Goal: Task Accomplishment & Management: Manage account settings

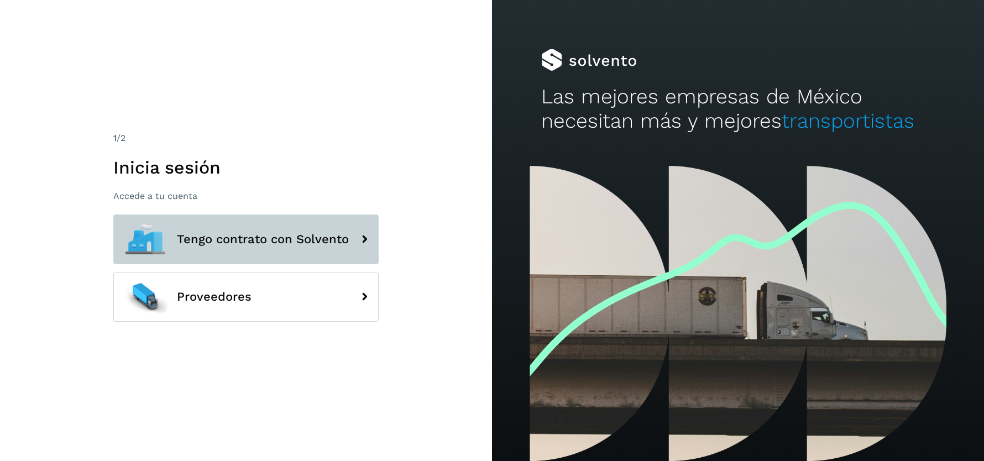
click at [272, 243] on span "Tengo contrato con Solvento" at bounding box center [263, 239] width 172 height 13
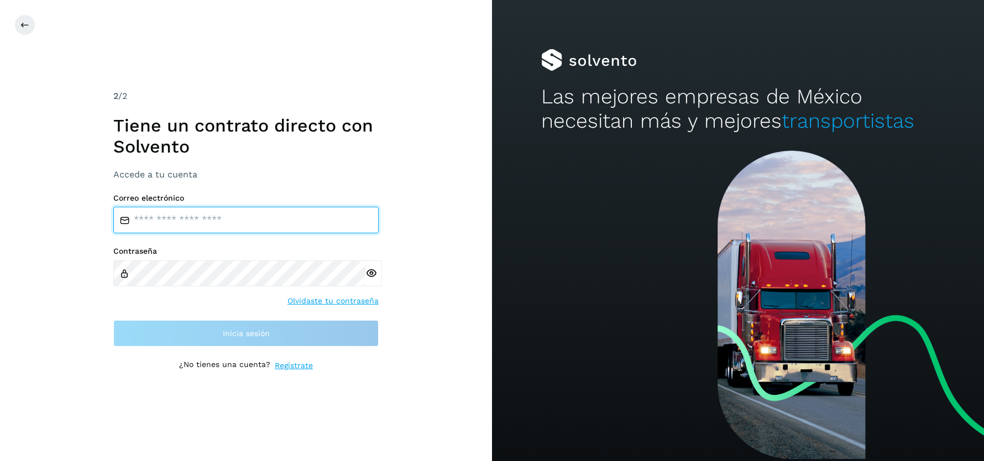
click at [204, 224] on input "email" at bounding box center [245, 220] width 265 height 27
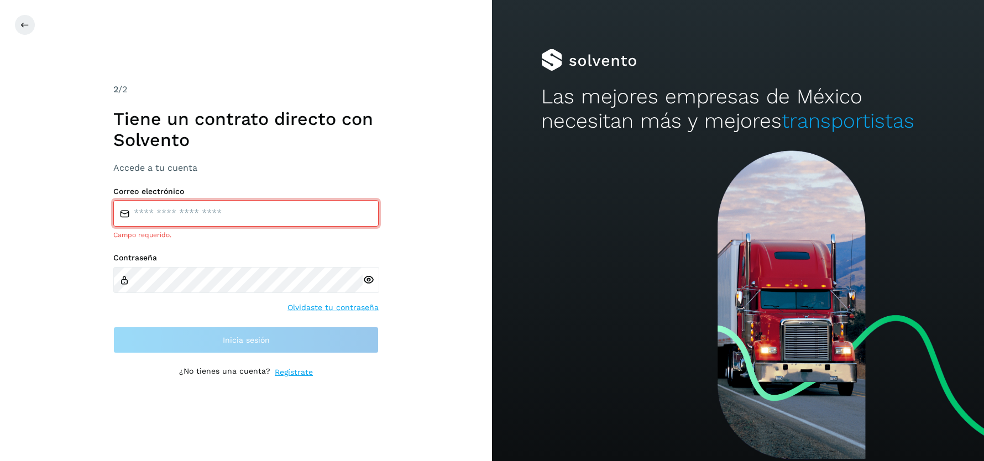
type input "**********"
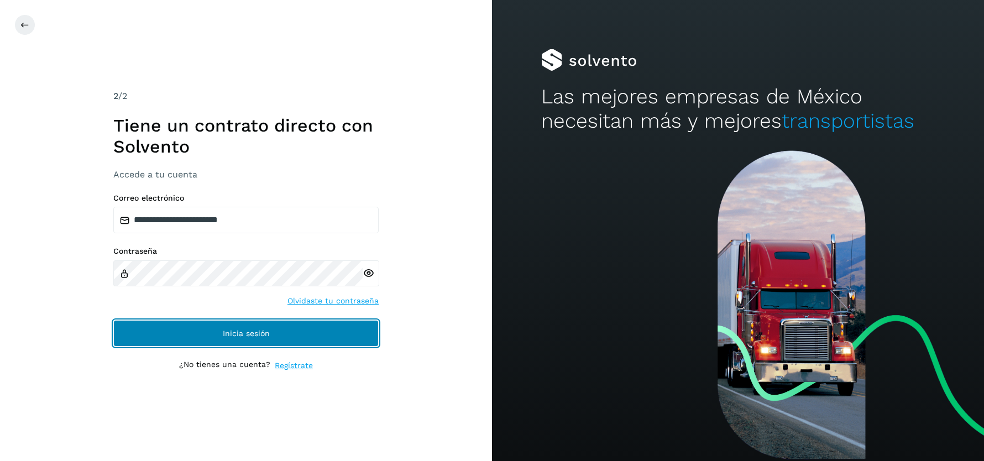
click at [255, 339] on button "Inicia sesión" at bounding box center [245, 333] width 265 height 27
click at [309, 333] on button "Inicia sesión" at bounding box center [245, 333] width 265 height 27
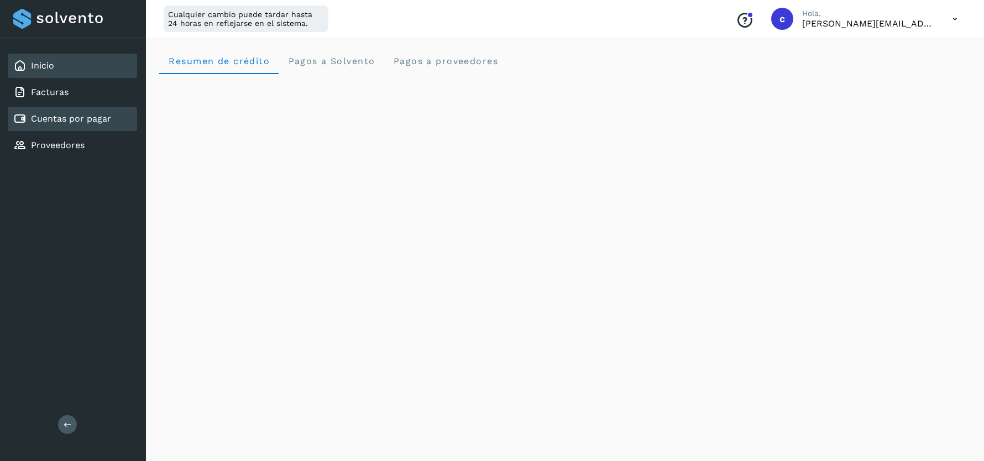
click at [91, 120] on link "Cuentas por pagar" at bounding box center [71, 118] width 80 height 11
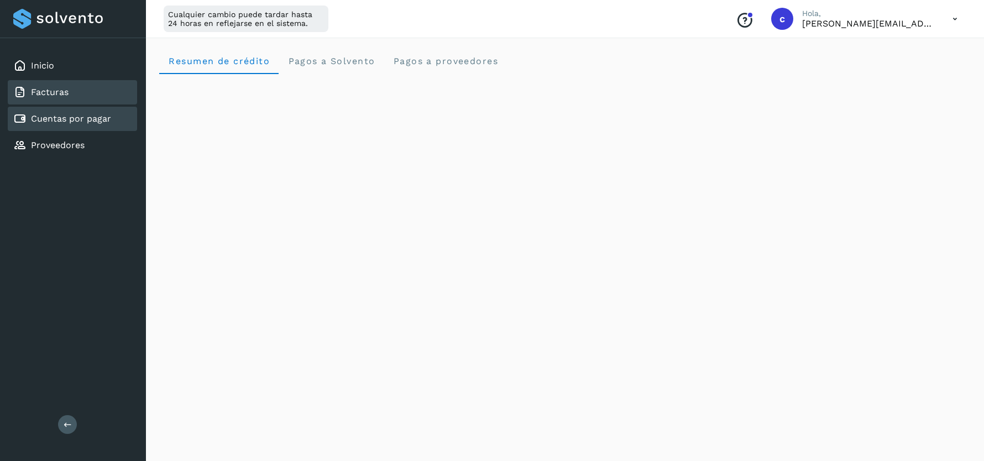
click at [87, 93] on div "Facturas" at bounding box center [72, 92] width 129 height 24
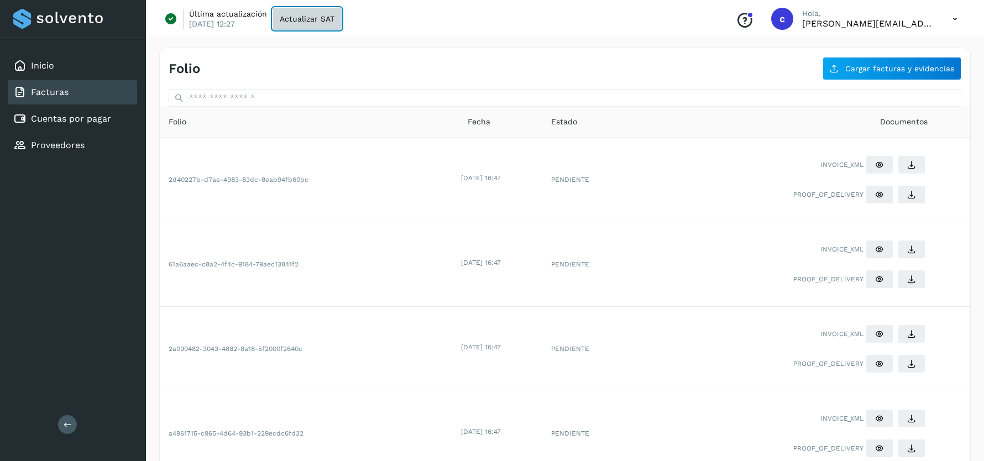
click at [327, 17] on span "Actualizar SAT" at bounding box center [307, 19] width 55 height 8
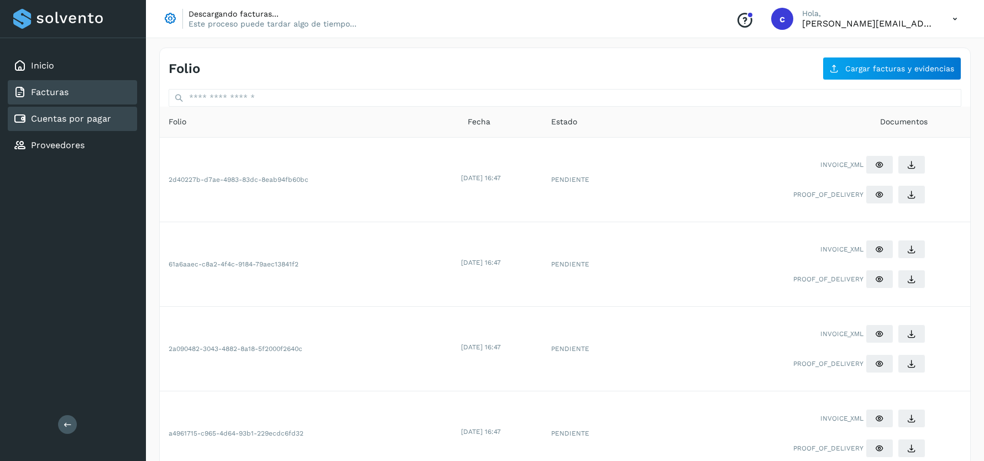
click at [91, 113] on link "Cuentas por pagar" at bounding box center [71, 118] width 80 height 11
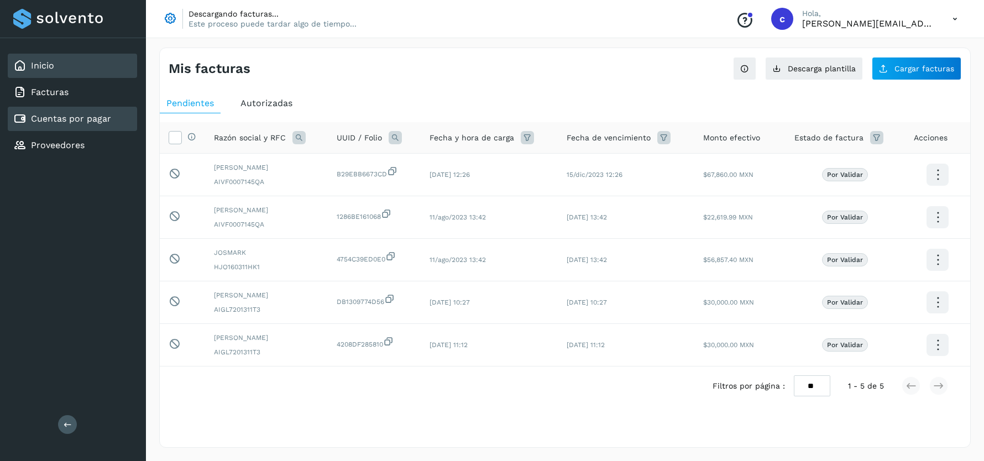
click at [53, 63] on link "Inicio" at bounding box center [42, 65] width 23 height 11
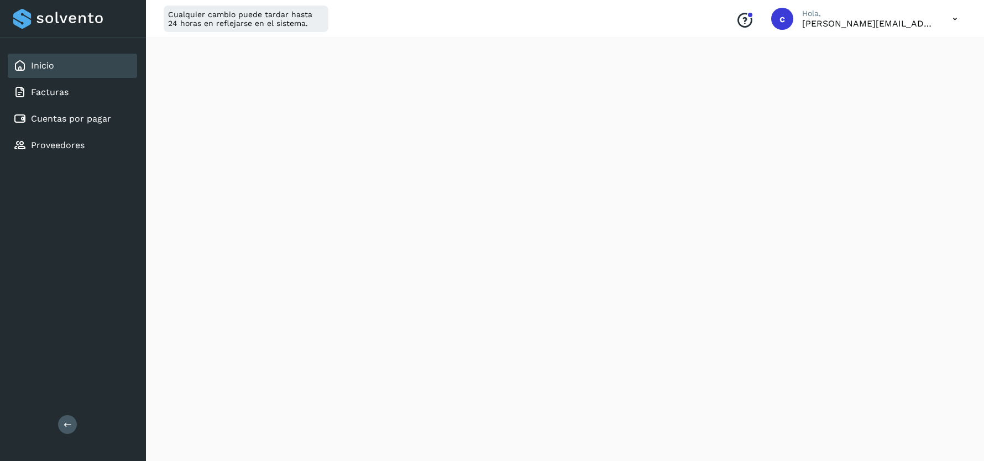
scroll to position [142, 0]
click at [77, 86] on div "Facturas" at bounding box center [72, 92] width 129 height 24
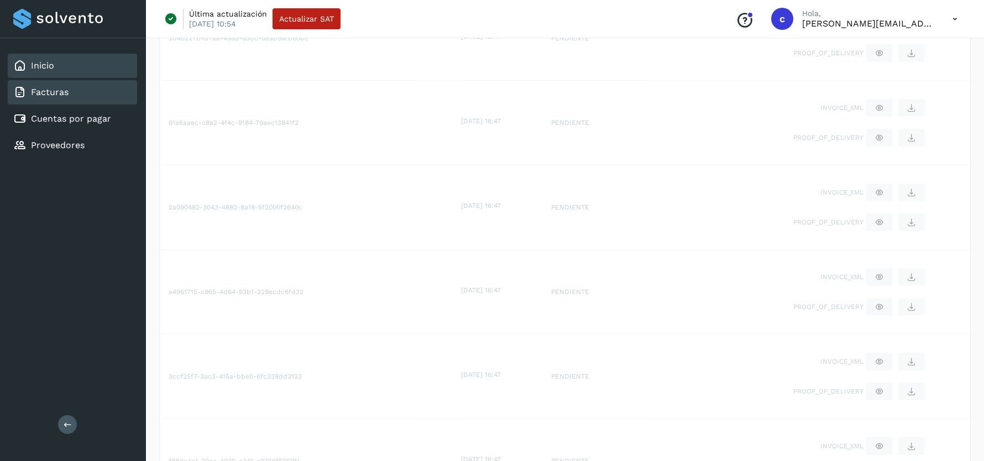
click at [83, 66] on div "Inicio" at bounding box center [72, 66] width 129 height 24
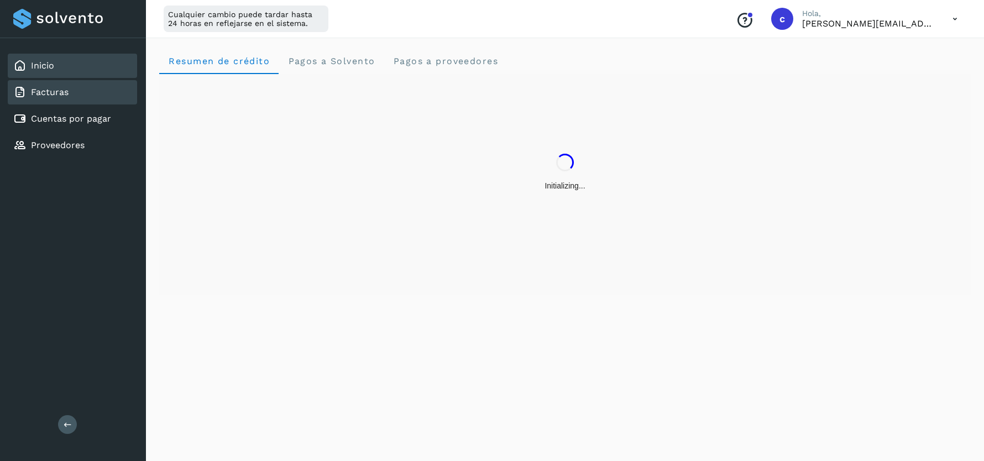
click at [86, 87] on div "Facturas" at bounding box center [72, 92] width 129 height 24
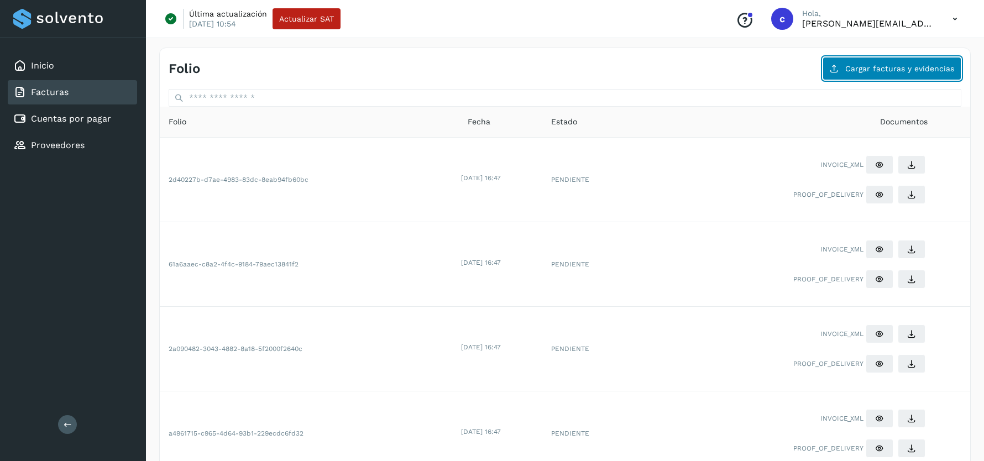
click at [906, 65] on span "Cargar facturas y evidencias" at bounding box center [899, 69] width 109 height 8
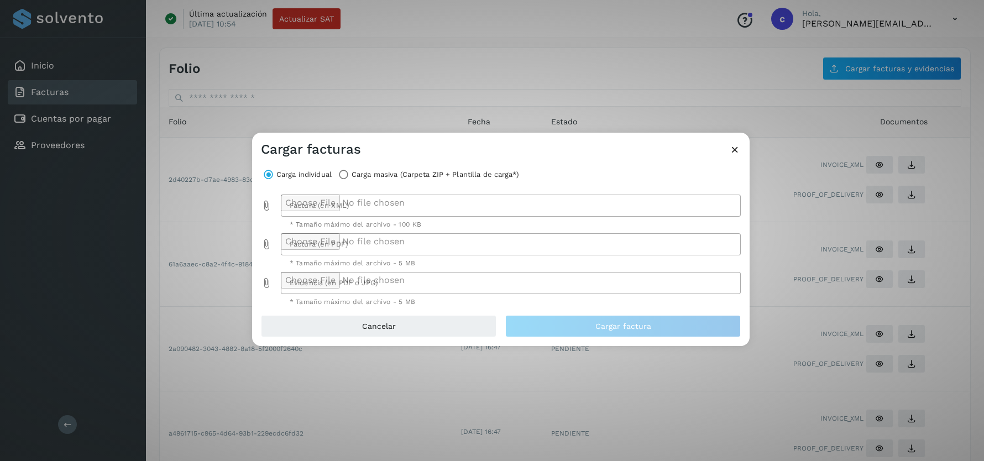
click at [740, 151] on icon at bounding box center [735, 150] width 12 height 12
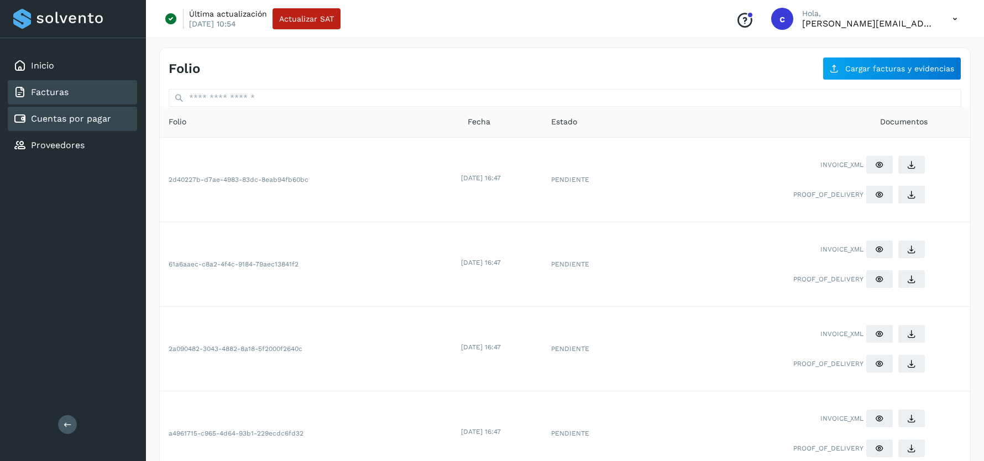
click at [86, 119] on link "Cuentas por pagar" at bounding box center [71, 118] width 80 height 11
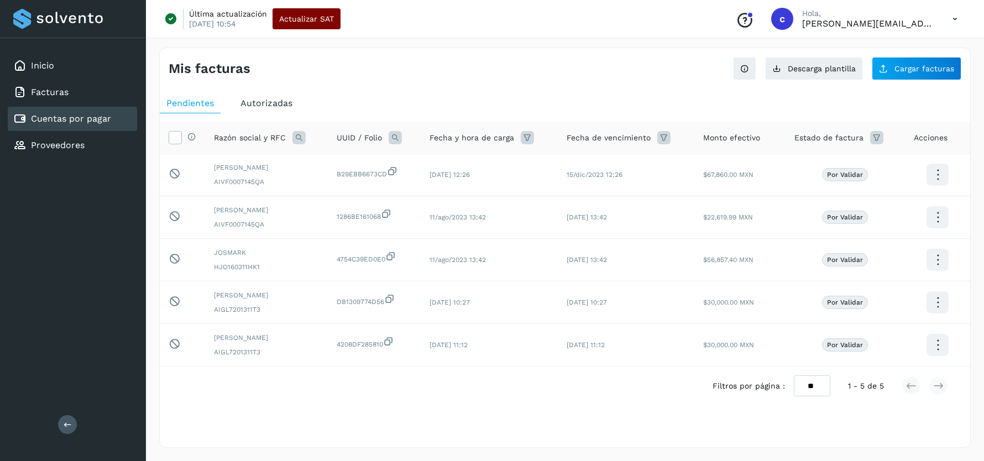
click at [312, 21] on span "Actualizar SAT" at bounding box center [306, 19] width 55 height 8
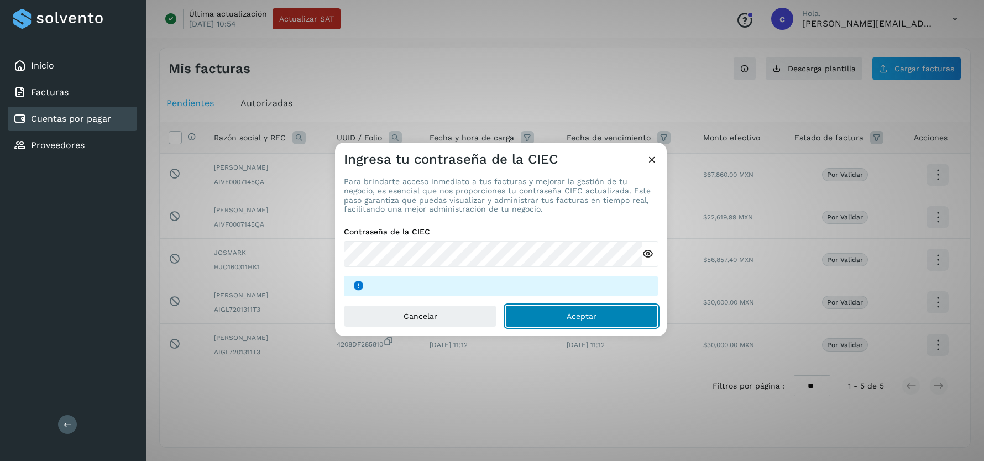
click at [613, 316] on button "Aceptar" at bounding box center [581, 316] width 153 height 22
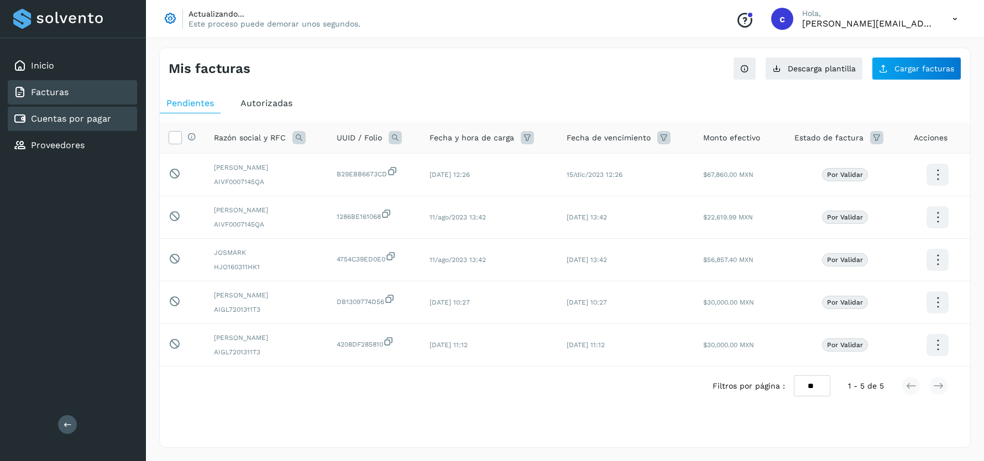
click at [65, 92] on link "Facturas" at bounding box center [50, 92] width 38 height 11
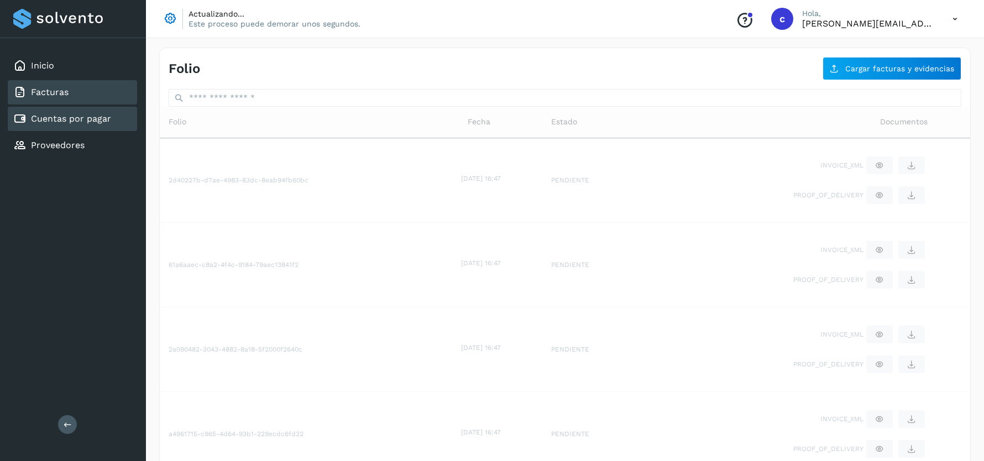
click at [61, 122] on link "Cuentas por pagar" at bounding box center [71, 118] width 80 height 11
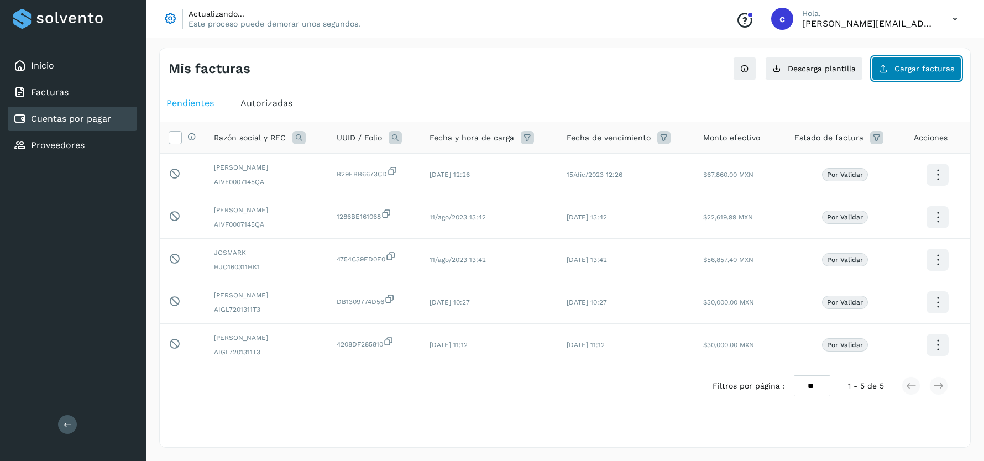
click at [919, 71] on span "Cargar facturas" at bounding box center [925, 69] width 60 height 8
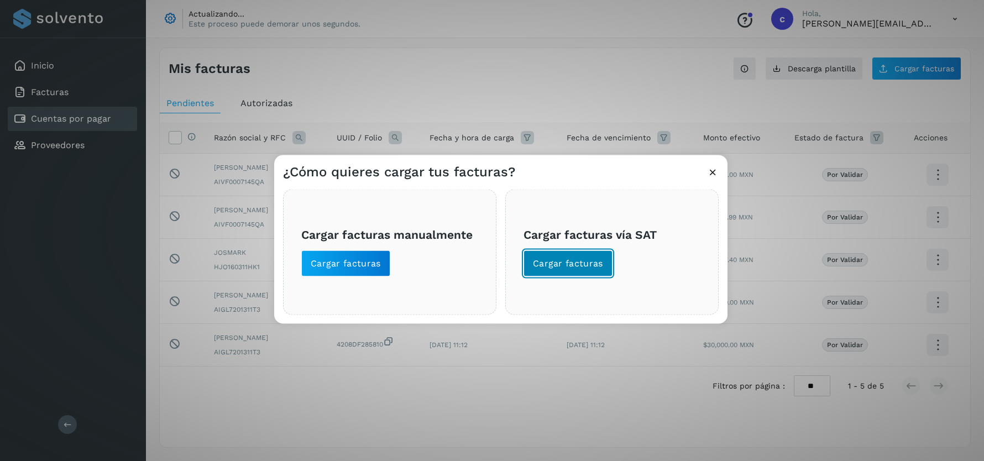
click at [577, 265] on span "Cargar facturas" at bounding box center [568, 264] width 70 height 12
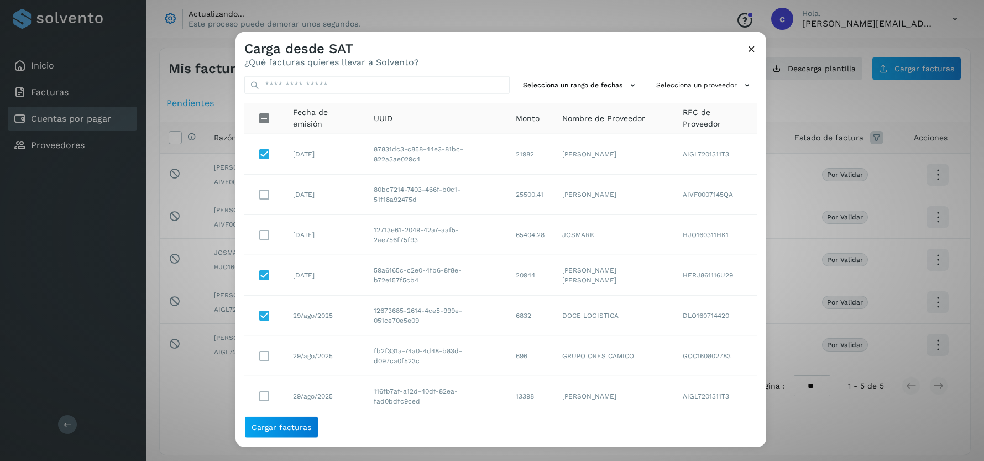
scroll to position [149, 0]
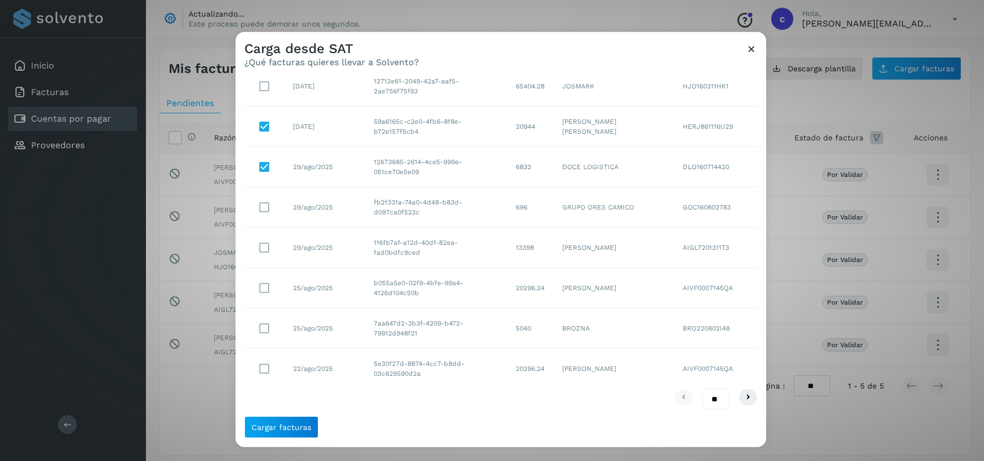
click at [751, 52] on icon at bounding box center [752, 49] width 12 height 12
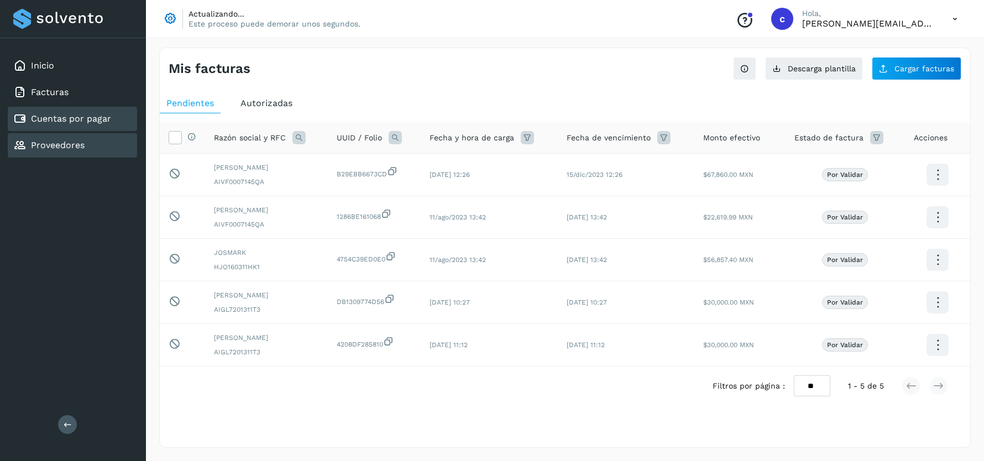
click at [40, 140] on link "Proveedores" at bounding box center [58, 145] width 54 height 11
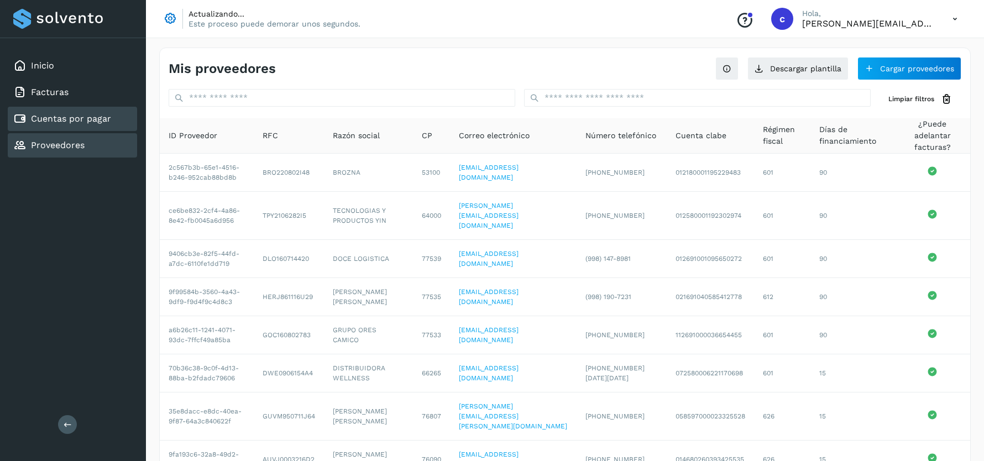
click at [71, 129] on div "Cuentas por pagar" at bounding box center [72, 119] width 129 height 24
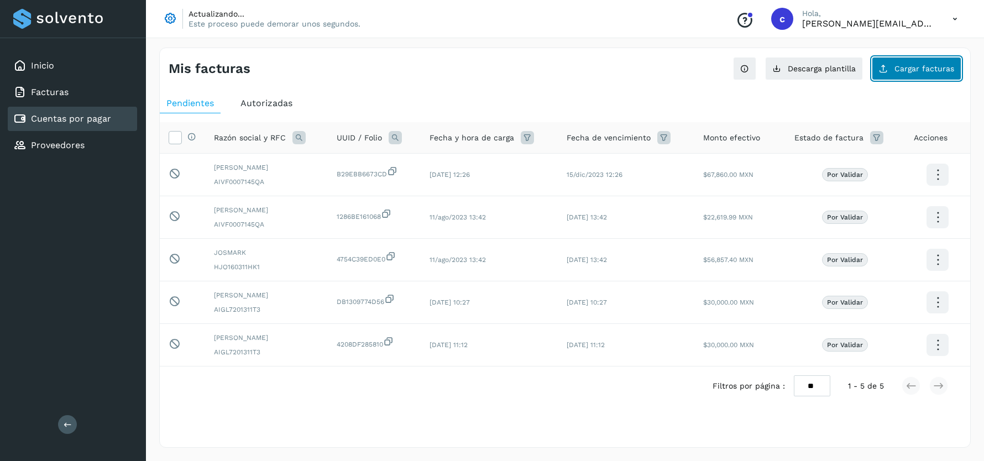
click at [919, 62] on button "Cargar facturas" at bounding box center [917, 68] width 90 height 23
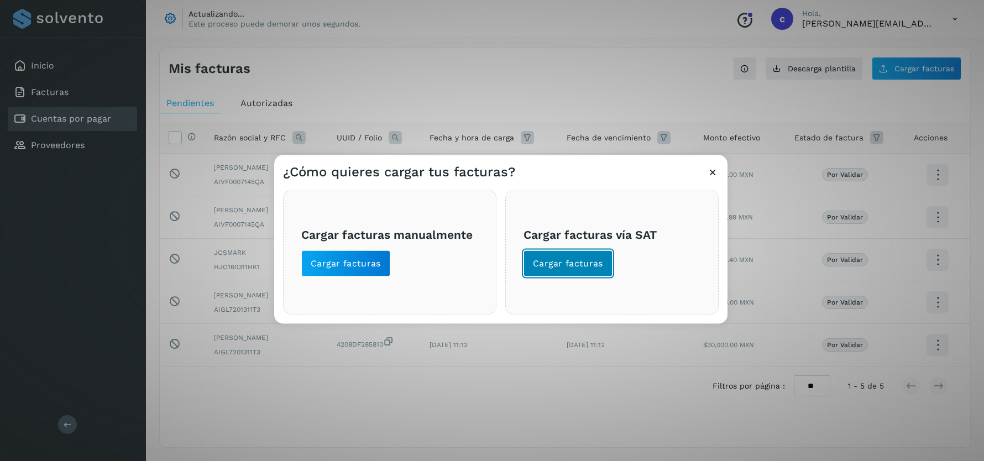
click at [586, 257] on button "Cargar facturas" at bounding box center [568, 263] width 89 height 27
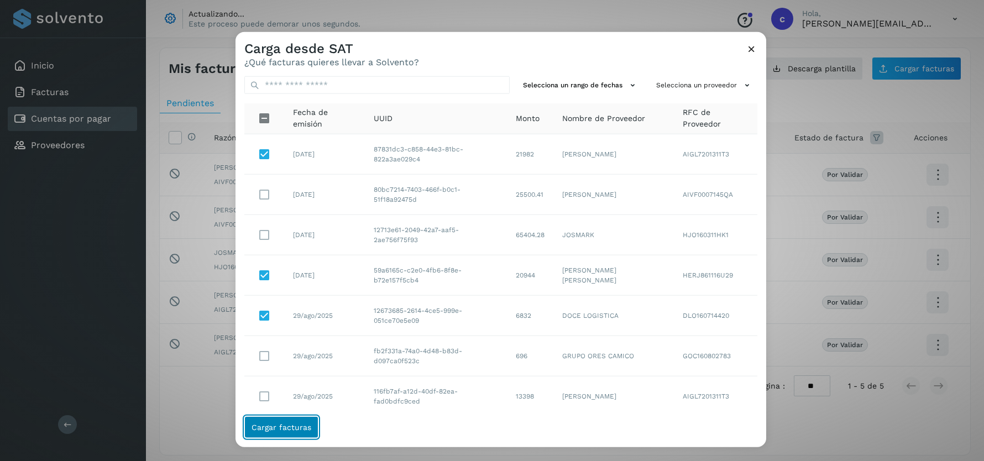
click at [301, 429] on span "Cargar facturas" at bounding box center [282, 427] width 60 height 8
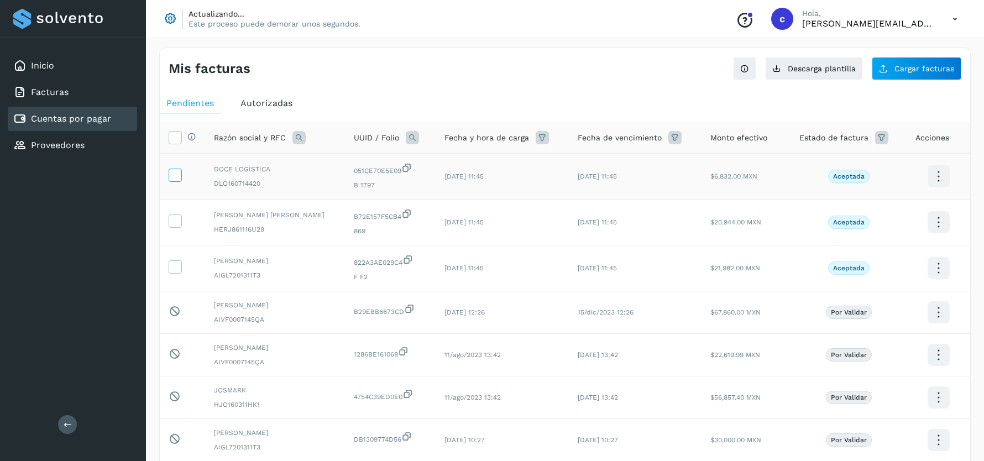
click at [179, 171] on icon at bounding box center [175, 175] width 12 height 12
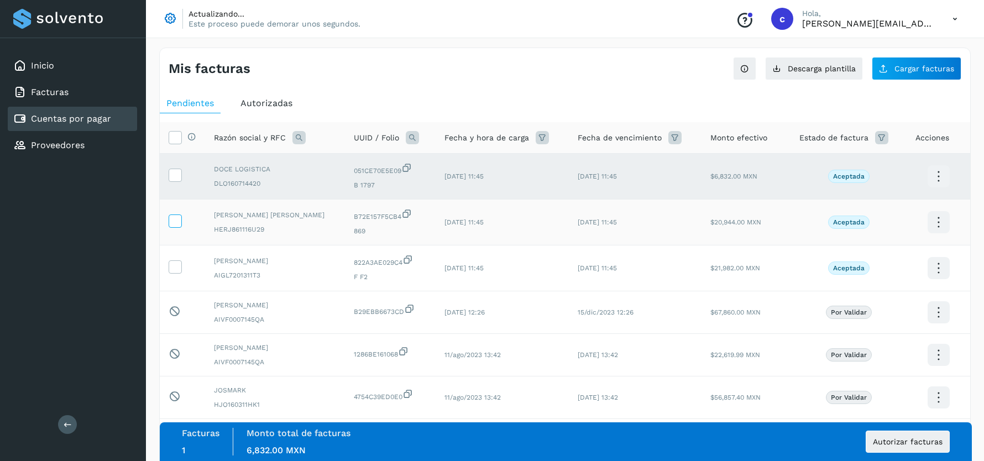
click at [178, 215] on label at bounding box center [175, 221] width 13 height 13
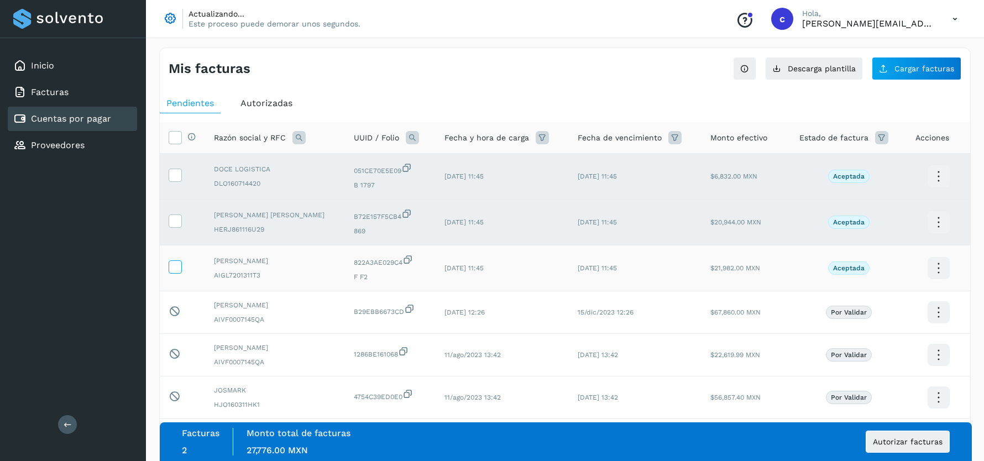
click at [173, 268] on icon at bounding box center [175, 266] width 12 height 12
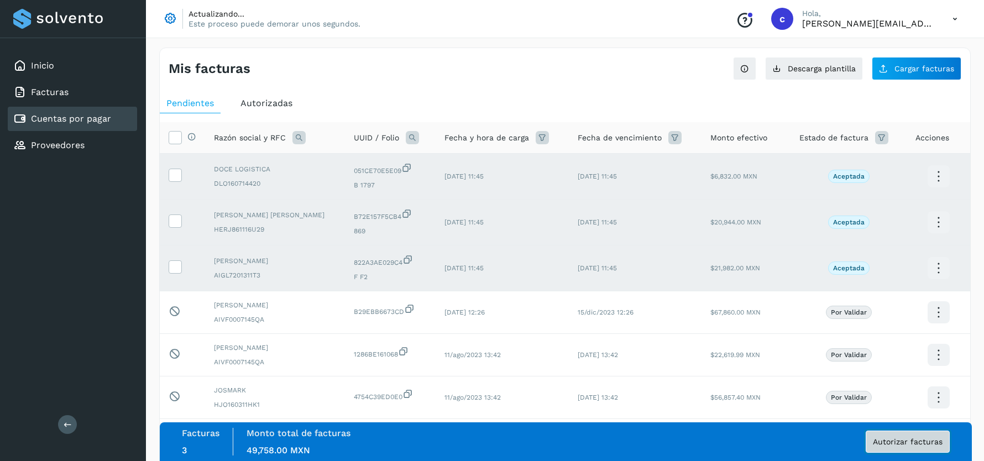
click at [935, 441] on span "Autorizar facturas" at bounding box center [908, 442] width 70 height 8
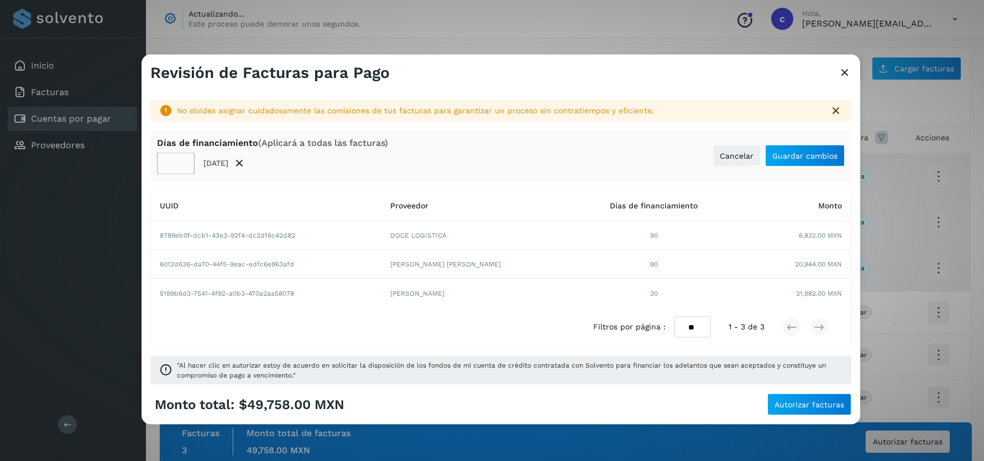
click at [170, 165] on input "**" at bounding box center [176, 163] width 38 height 22
type input "**"
click at [800, 155] on span "Guardar cambios" at bounding box center [804, 156] width 65 height 8
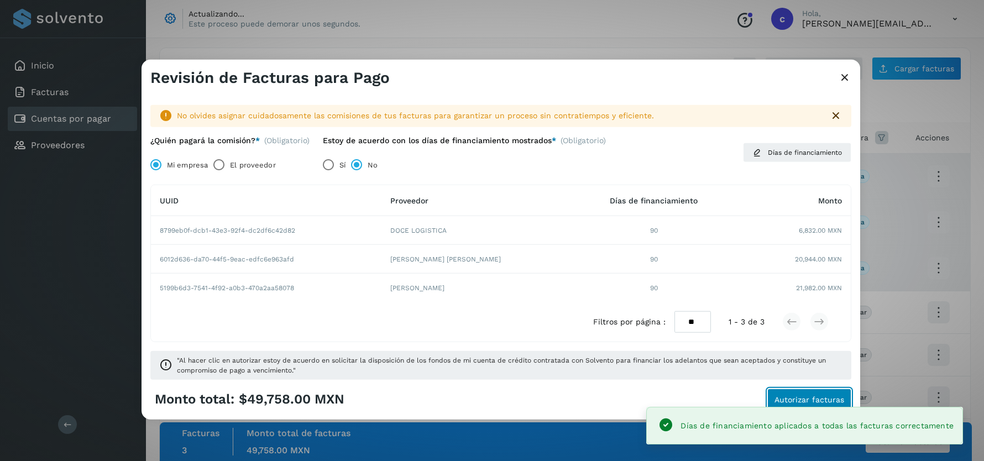
click at [803, 395] on span "Autorizar facturas" at bounding box center [810, 399] width 70 height 8
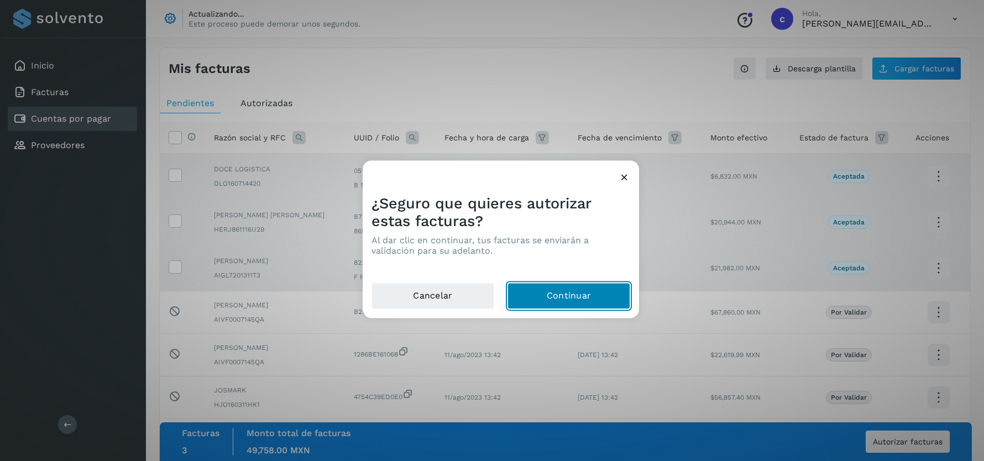
click at [575, 292] on button "Continuar" at bounding box center [569, 296] width 123 height 27
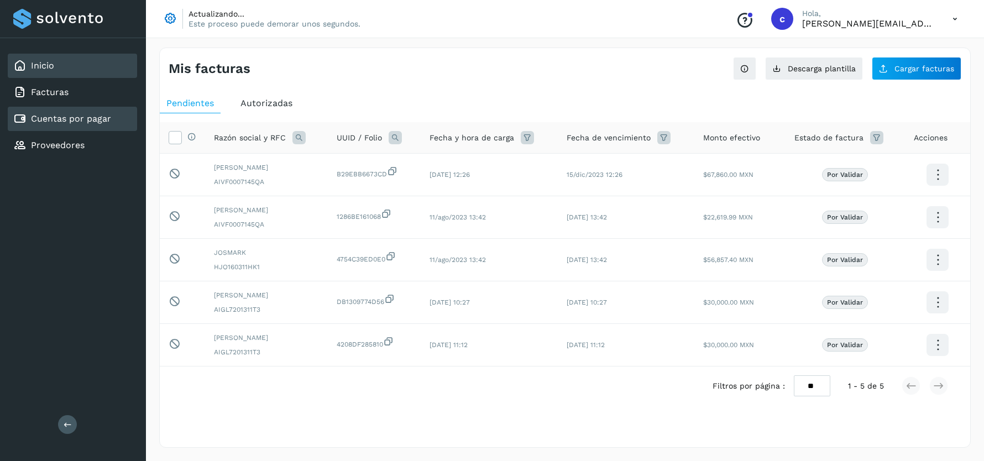
click at [59, 61] on div "Inicio" at bounding box center [72, 66] width 129 height 24
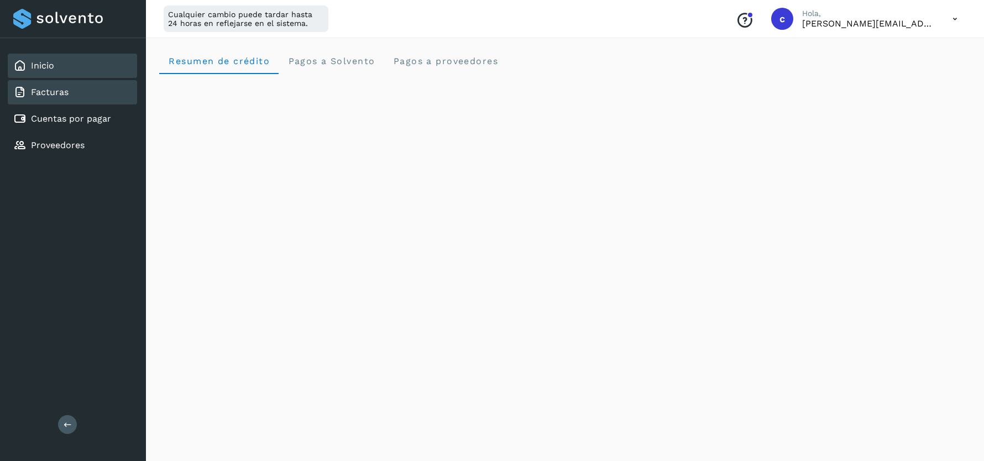
click at [82, 93] on div "Facturas" at bounding box center [72, 92] width 129 height 24
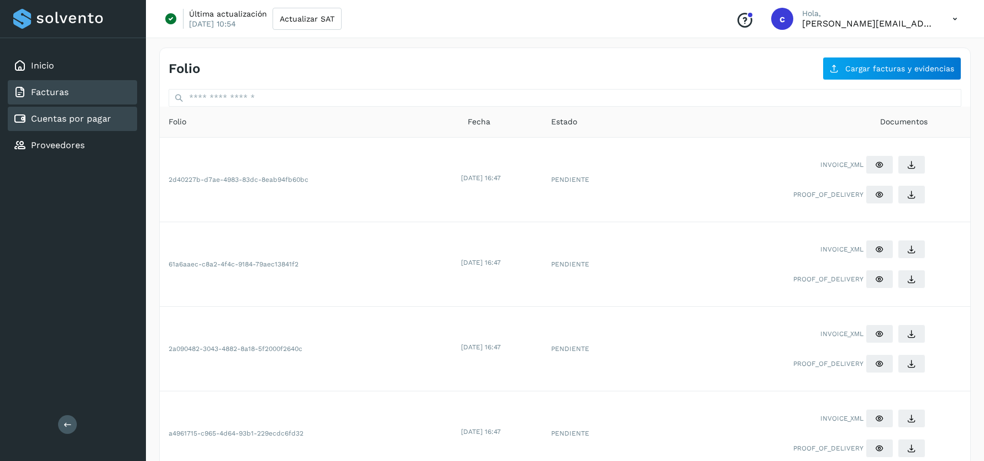
click at [75, 126] on div "Cuentas por pagar" at bounding box center [72, 119] width 129 height 24
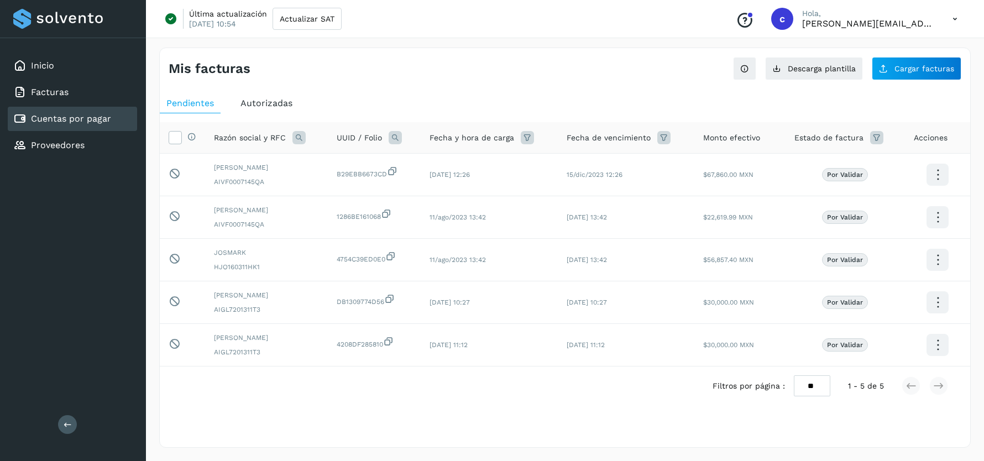
click at [263, 94] on div "Autorizadas" at bounding box center [266, 103] width 65 height 20
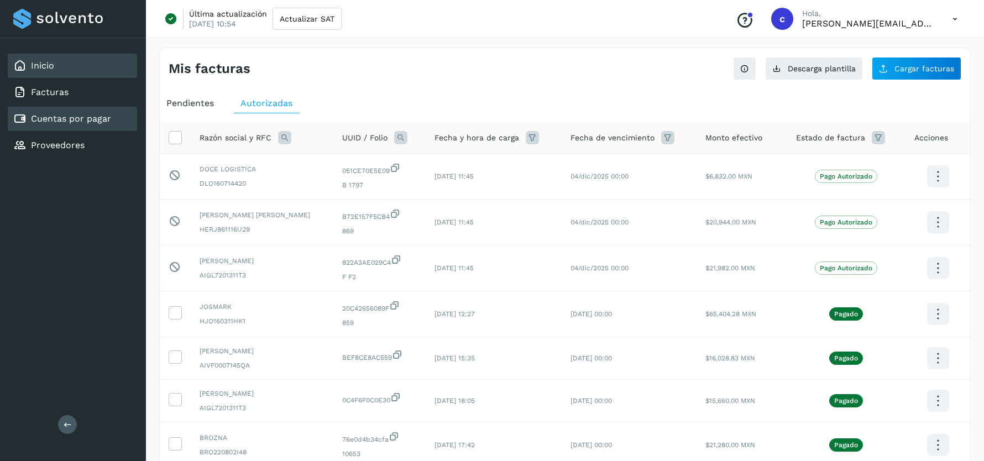
click at [90, 77] on div "Inicio" at bounding box center [72, 66] width 129 height 24
